Goal: Information Seeking & Learning: Find specific fact

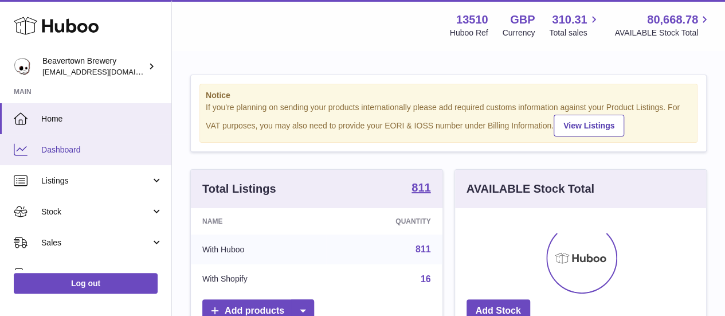
scroll to position [179, 251]
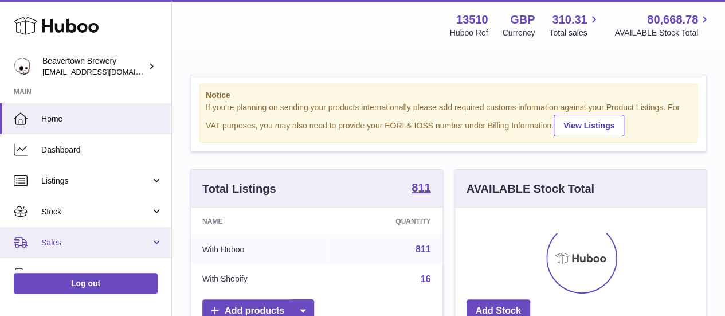
click at [67, 234] on link "Sales" at bounding box center [85, 242] width 171 height 31
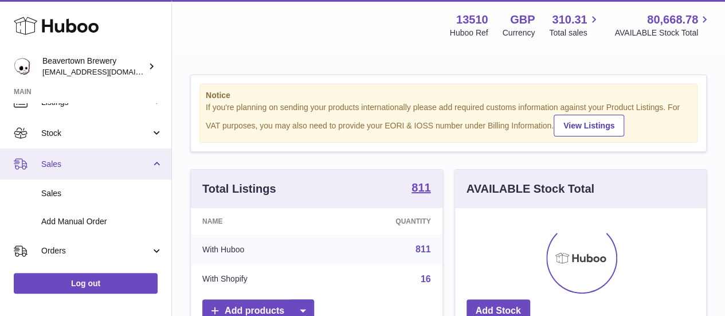
scroll to position [79, 0]
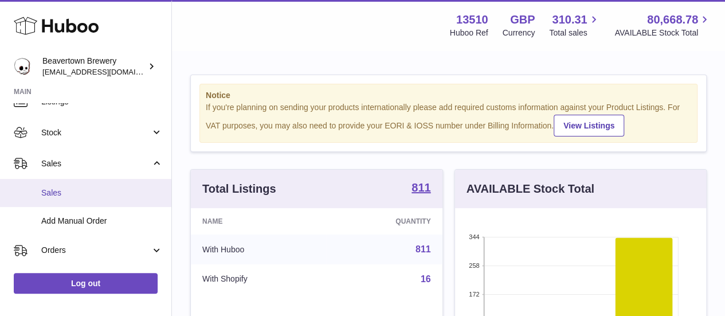
click at [112, 198] on span "Sales" at bounding box center [102, 192] width 122 height 11
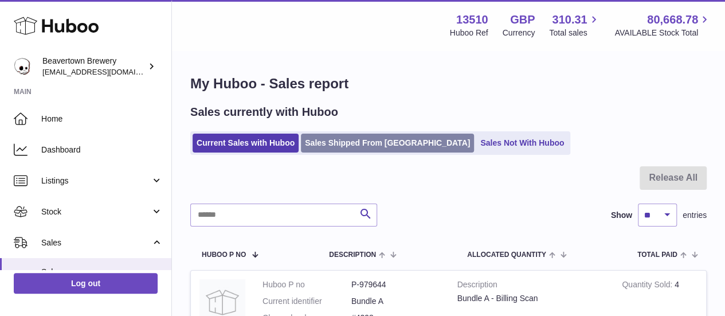
click at [353, 144] on link "Sales Shipped From [GEOGRAPHIC_DATA]" at bounding box center [387, 143] width 173 height 19
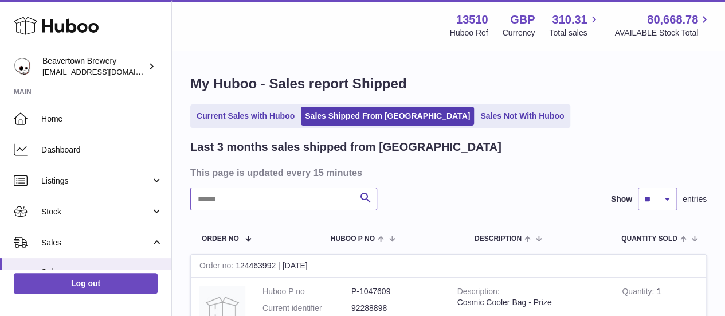
click at [307, 198] on input "text" at bounding box center [283, 198] width 187 height 23
paste input "*********"
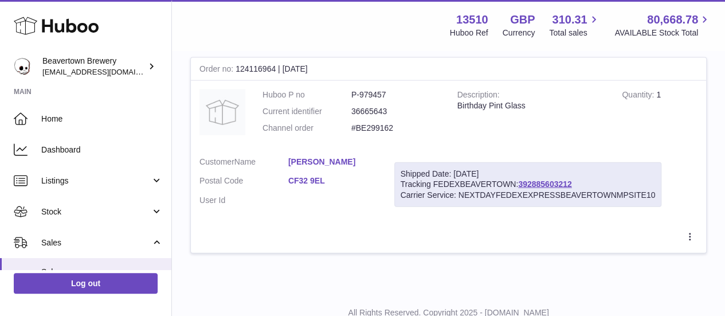
scroll to position [1245, 0]
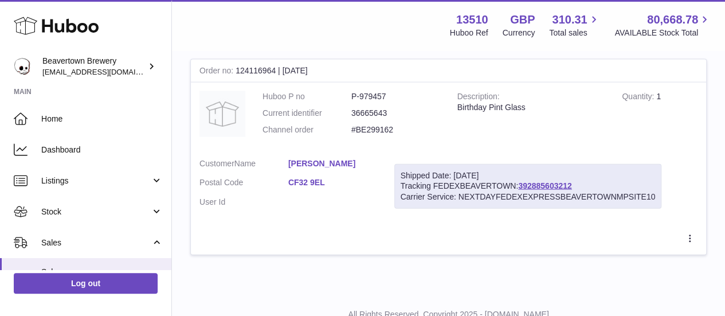
click at [266, 66] on div "Order no 124116964 | [DATE]" at bounding box center [448, 71] width 515 height 23
click at [277, 72] on div "Order no 124116964 | [DATE]" at bounding box center [448, 71] width 515 height 23
drag, startPoint x: 237, startPoint y: 64, endPoint x: 275, endPoint y: 67, distance: 38.0
click at [275, 67] on div "Order no 124116964 | [DATE]" at bounding box center [448, 71] width 515 height 23
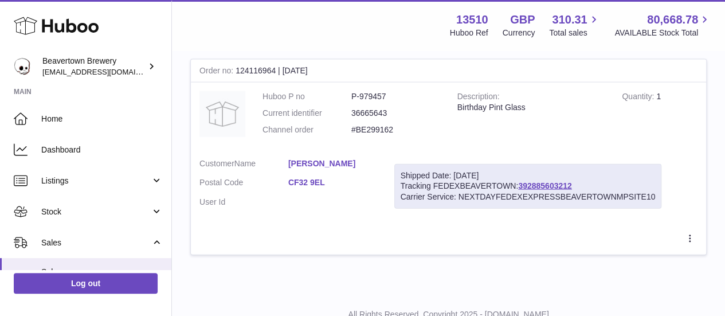
copy div "124116964"
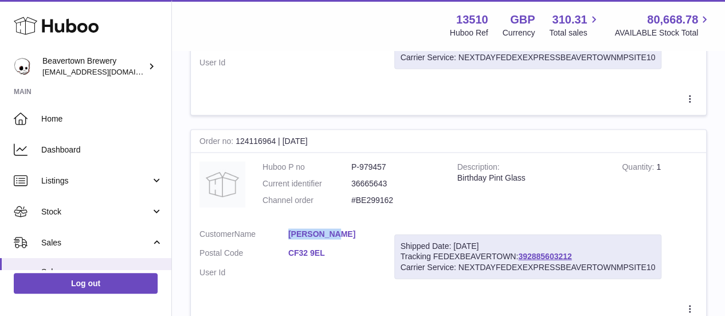
drag, startPoint x: 288, startPoint y: 236, endPoint x: 339, endPoint y: 237, distance: 51.0
click at [339, 237] on dd "[PERSON_NAME]" at bounding box center [332, 236] width 89 height 14
copy link "[PERSON_NAME]"
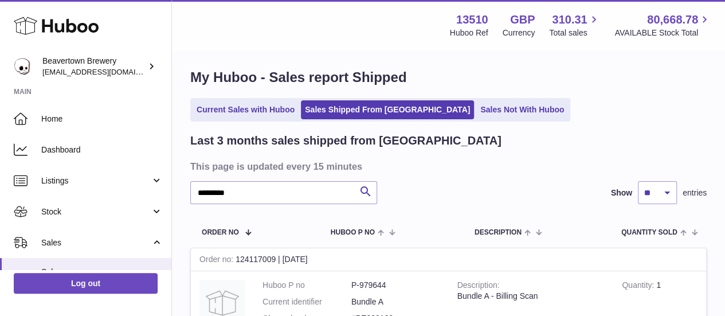
scroll to position [0, 0]
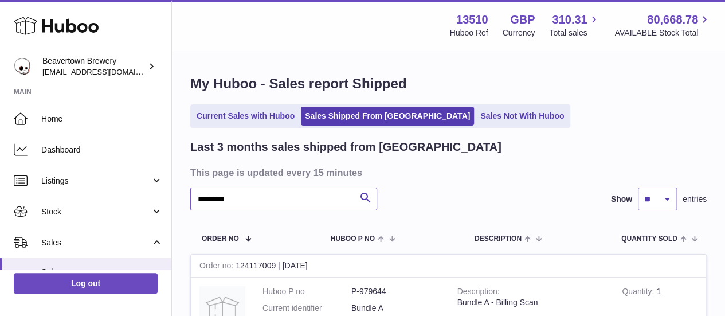
click at [266, 198] on input "*********" at bounding box center [283, 198] width 187 height 23
paste input "*"
type input "**********"
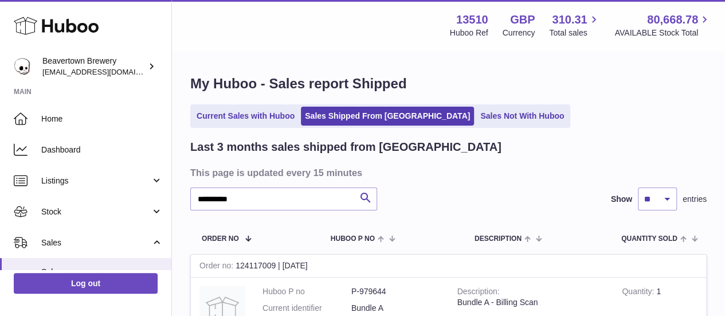
click at [514, 202] on div "**********" at bounding box center [448, 198] width 517 height 23
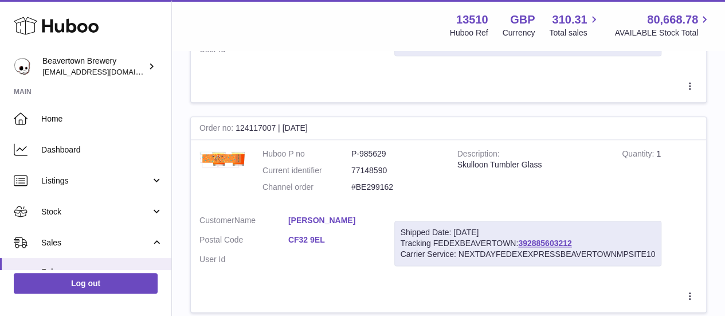
scroll to position [559, 0]
click at [386, 148] on dd "P-985629" at bounding box center [395, 152] width 89 height 11
copy dd "985629"
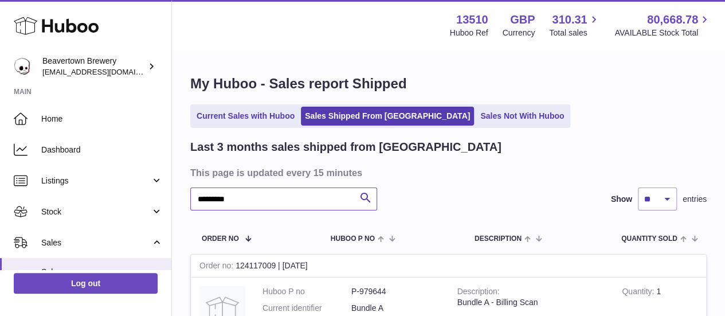
drag, startPoint x: 307, startPoint y: 194, endPoint x: 192, endPoint y: 206, distance: 115.9
click at [192, 206] on input "*********" at bounding box center [283, 198] width 187 height 23
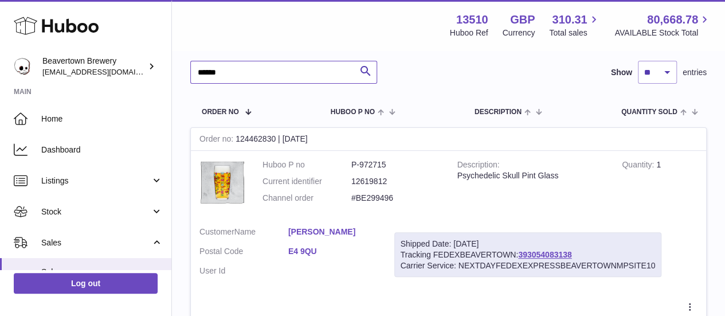
scroll to position [132, 0]
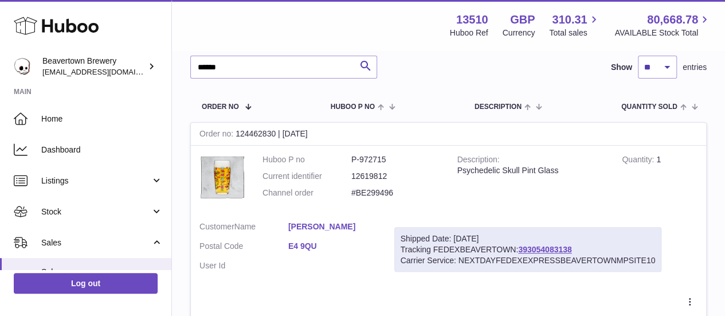
click at [367, 151] on td "Huboo P no P-972715 Current identifier 12619812 Channel order #BE299496" at bounding box center [351, 179] width 195 height 67
copy dd "972715"
click at [253, 62] on input "******" at bounding box center [283, 67] width 187 height 23
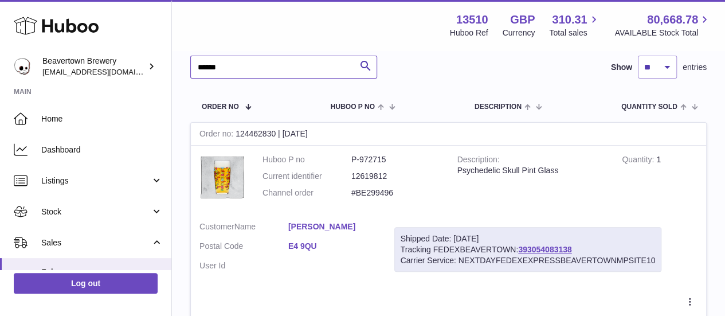
paste input "text"
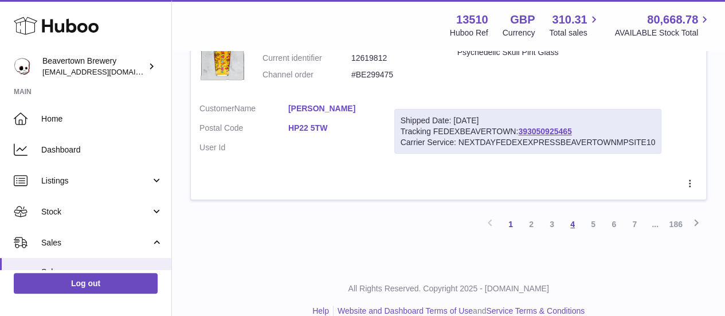
click at [582, 214] on link "4" at bounding box center [572, 224] width 21 height 21
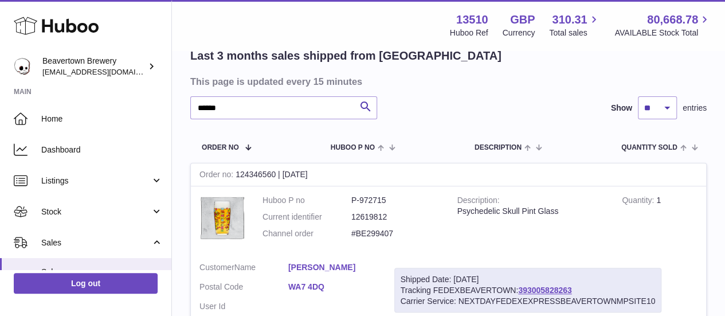
scroll to position [92, 0]
drag, startPoint x: 268, startPoint y: 100, endPoint x: 200, endPoint y: 100, distance: 68.2
click at [200, 100] on input "******" at bounding box center [283, 107] width 187 height 23
type input "*"
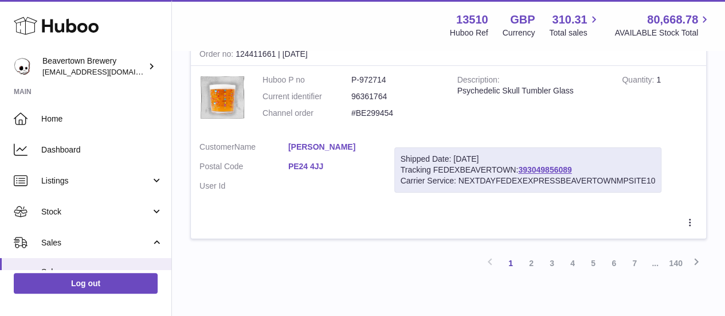
scroll to position [2151, 0]
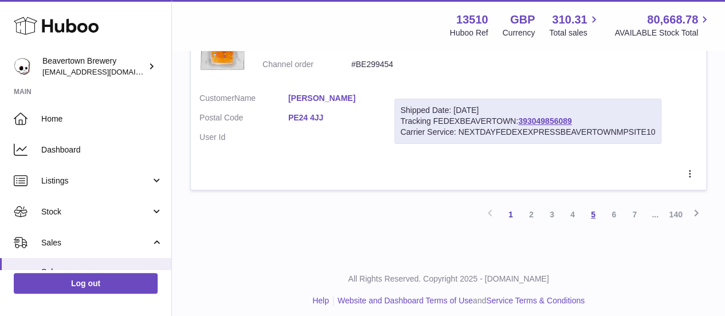
type input "******"
click at [593, 214] on link "5" at bounding box center [593, 214] width 21 height 21
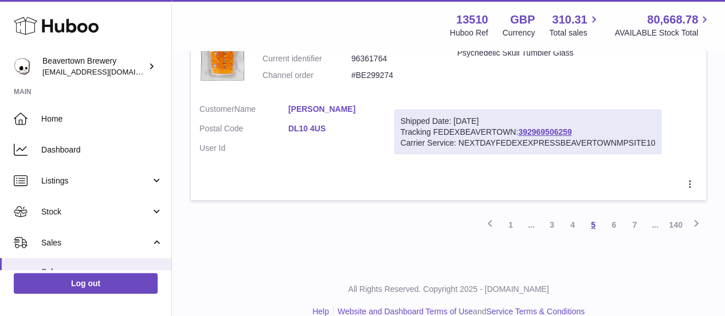
scroll to position [2151, 0]
click at [612, 213] on link "6" at bounding box center [614, 223] width 21 height 21
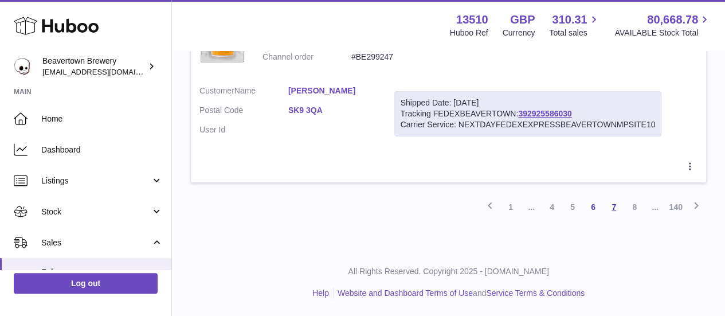
scroll to position [2161, 0]
click at [615, 210] on link "7" at bounding box center [614, 207] width 21 height 21
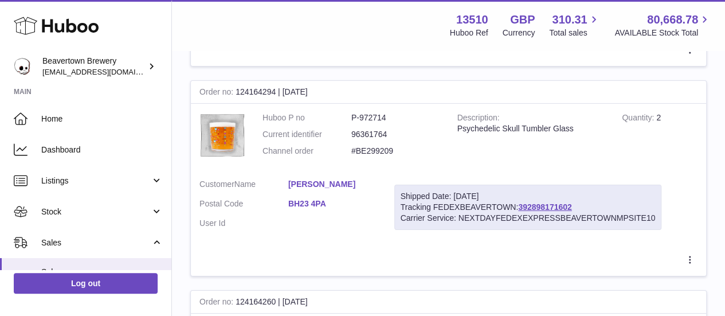
scroll to position [1862, 0]
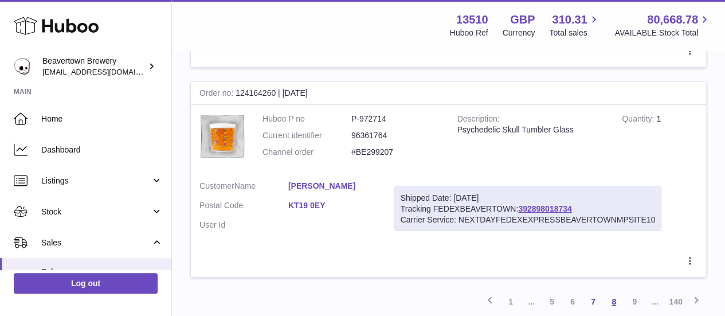
click at [607, 291] on link "8" at bounding box center [614, 301] width 21 height 21
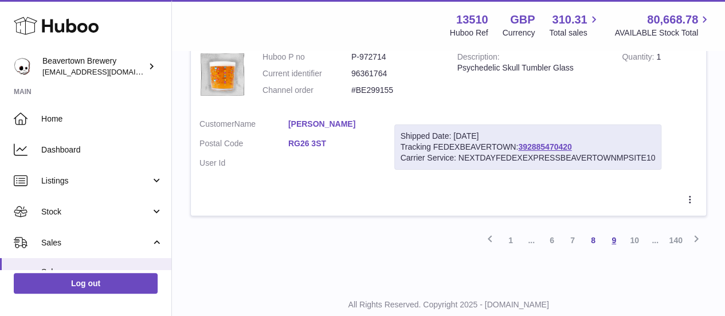
scroll to position [2130, 0]
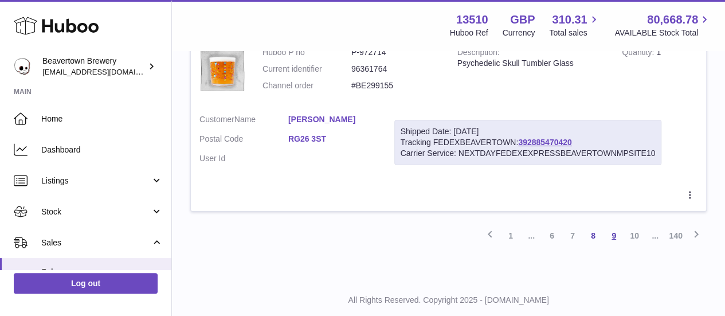
click at [611, 229] on link "9" at bounding box center [614, 235] width 21 height 21
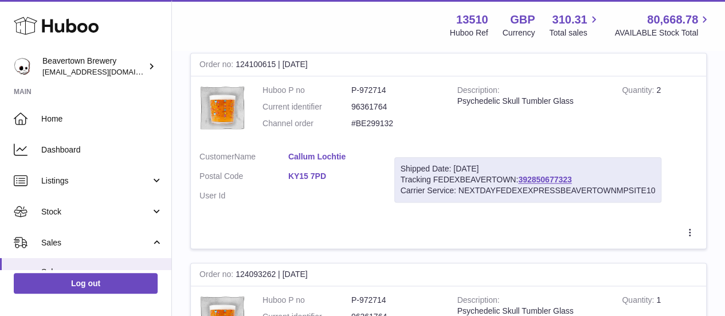
scroll to position [612, 0]
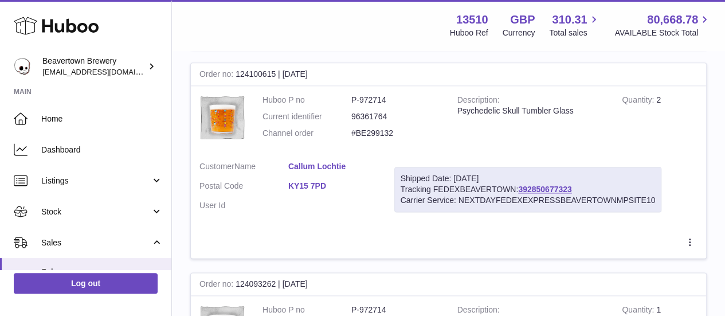
click at [369, 99] on dd "P-972714" at bounding box center [395, 100] width 89 height 11
copy dd "972714"
